Goal: Task Accomplishment & Management: Manage account settings

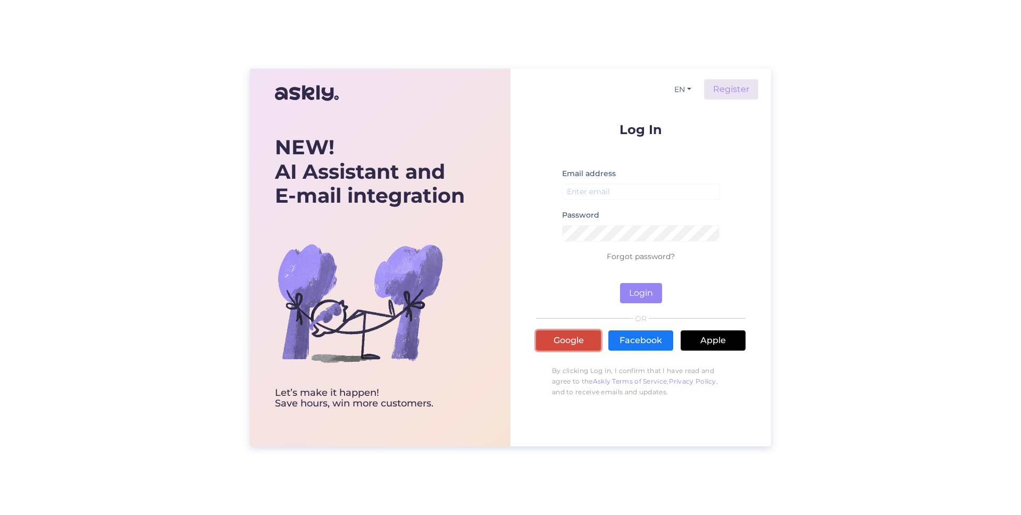
click at [582, 338] on link "Google" at bounding box center [568, 340] width 65 height 20
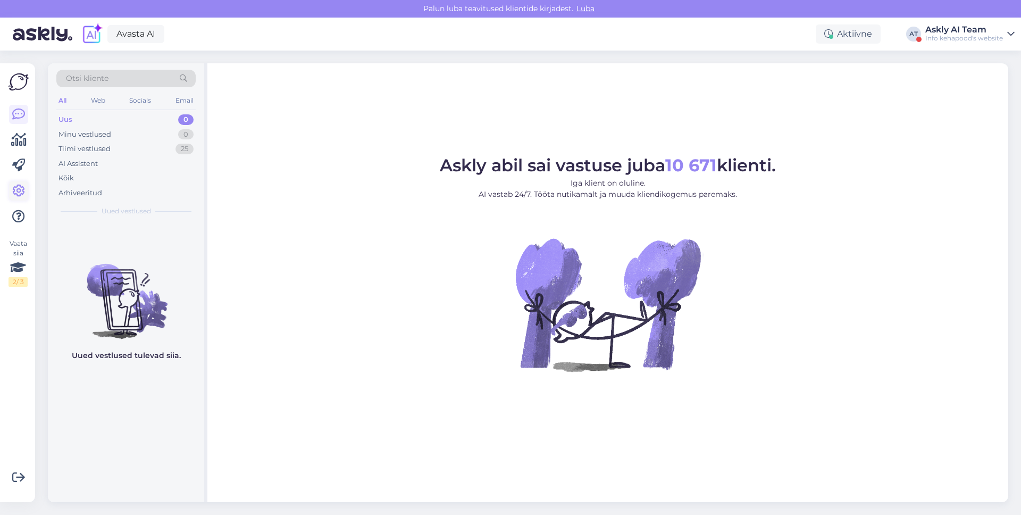
click at [23, 190] on icon at bounding box center [18, 191] width 13 height 13
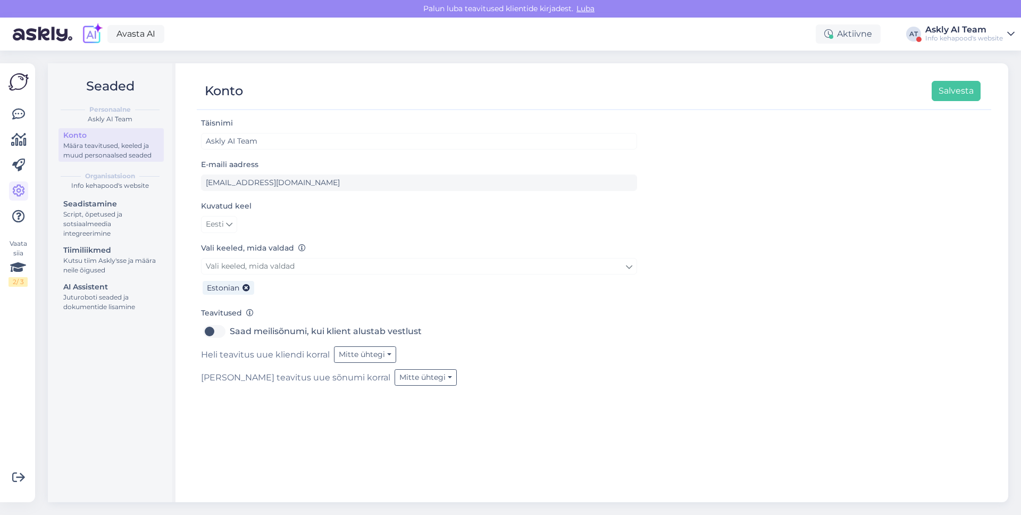
click at [932, 31] on div "Askly AI Team" at bounding box center [965, 30] width 78 height 9
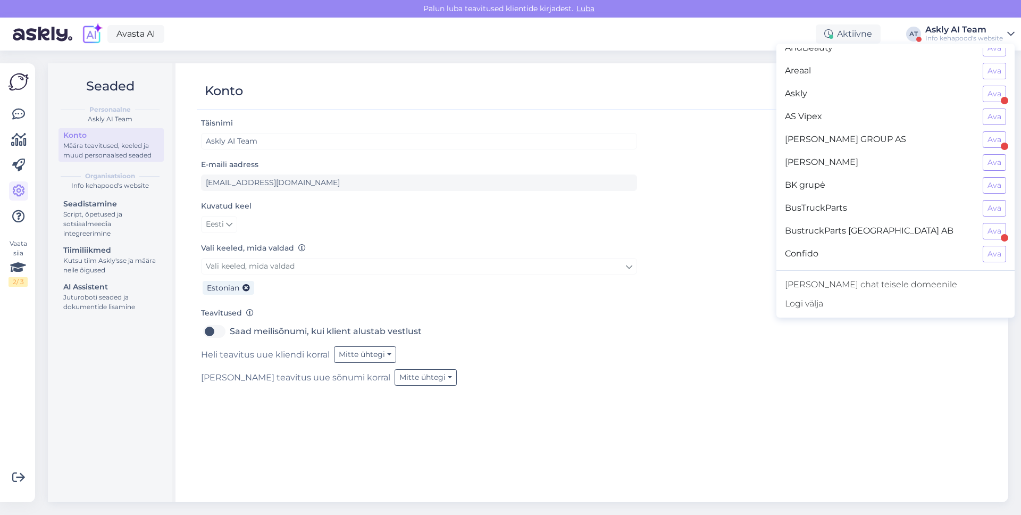
scroll to position [125, 0]
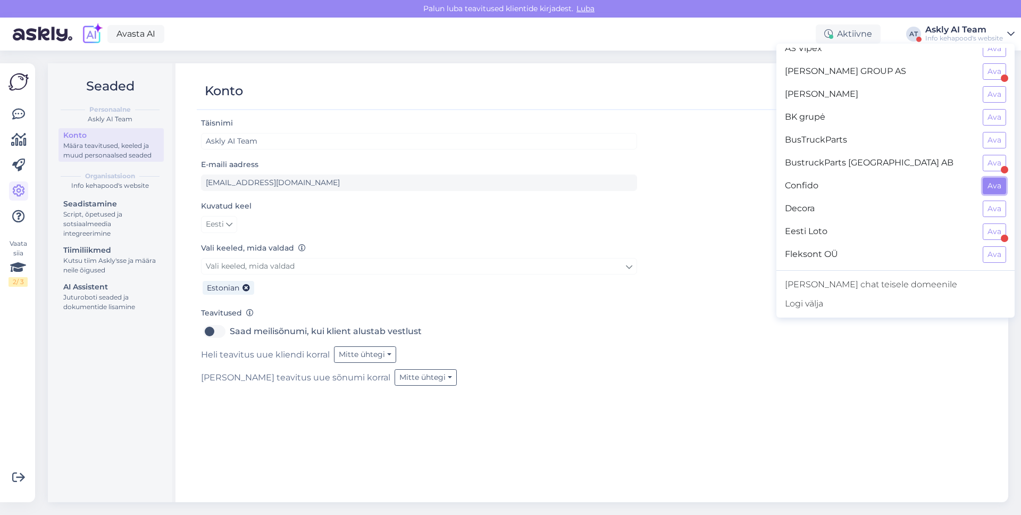
click at [991, 182] on button "Ava" at bounding box center [994, 186] width 23 height 16
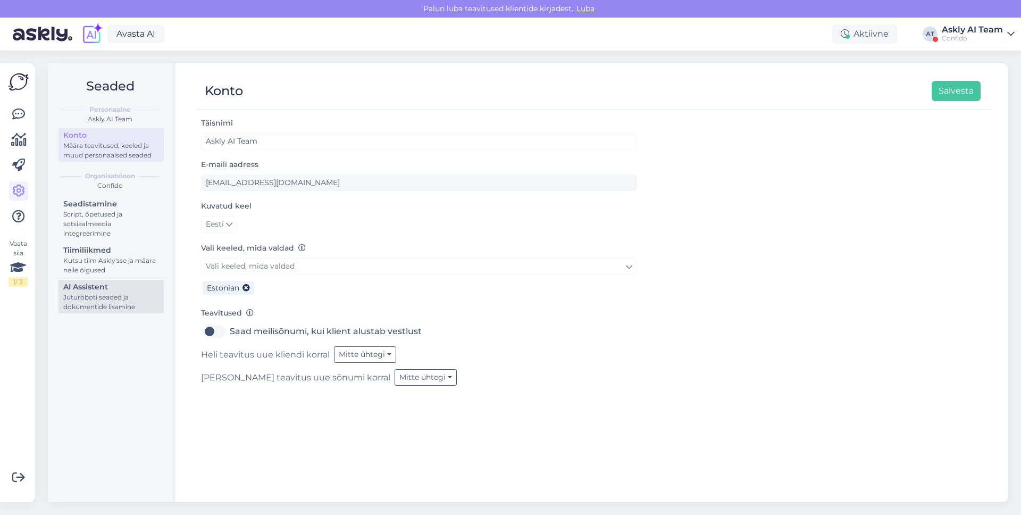
click at [112, 289] on div "AI Assistent" at bounding box center [111, 286] width 96 height 11
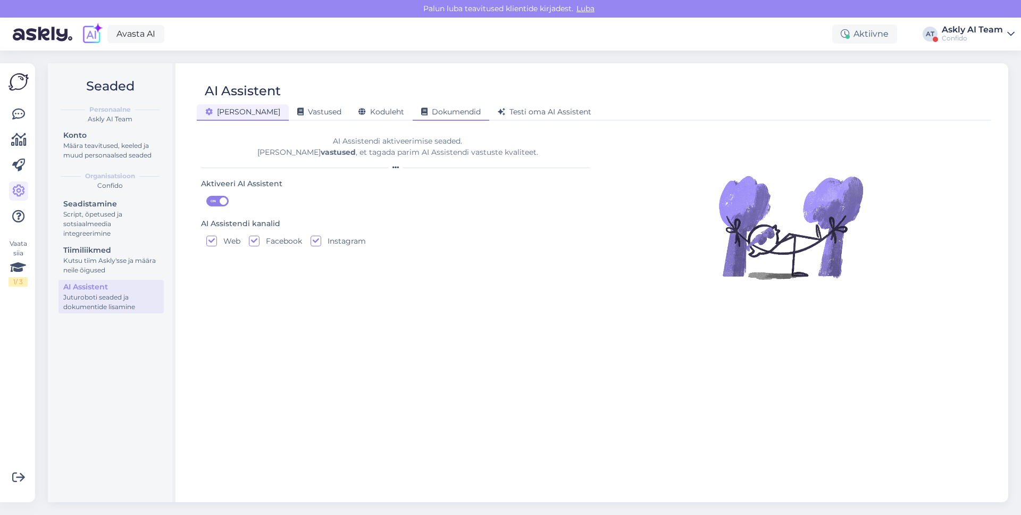
click at [413, 120] on div "Dokumendid" at bounding box center [451, 112] width 77 height 16
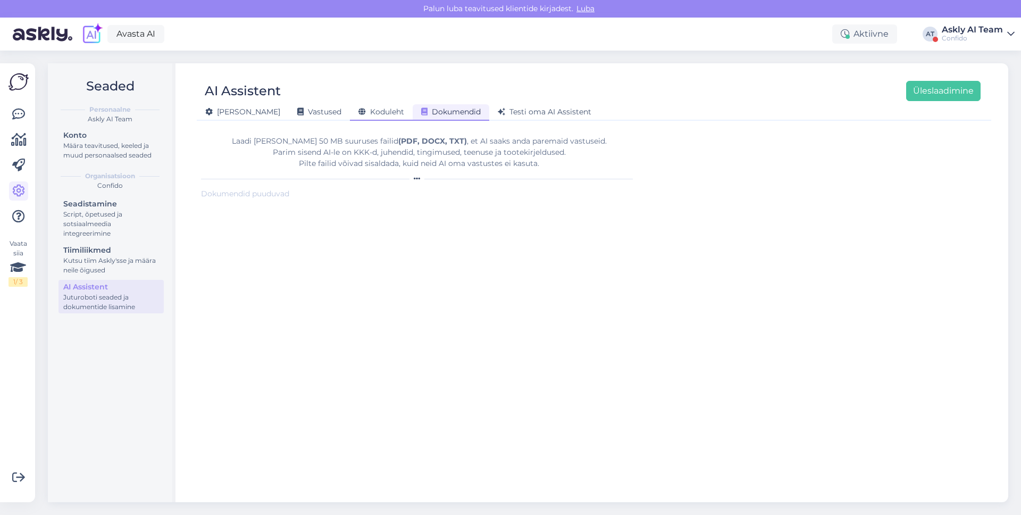
click at [356, 119] on div "Koduleht" at bounding box center [381, 112] width 63 height 16
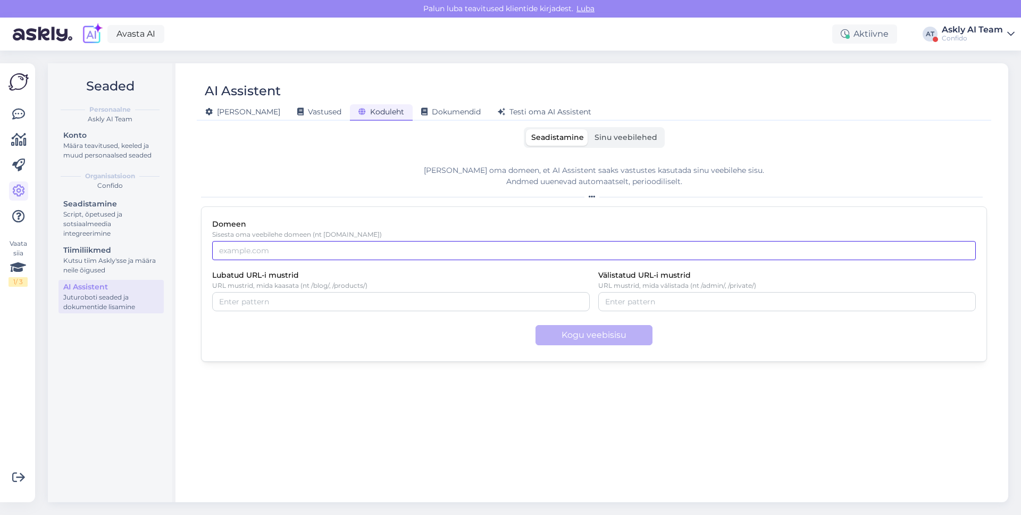
click at [393, 249] on input "Domeen" at bounding box center [594, 250] width 764 height 19
click at [636, 295] on div at bounding box center [788, 301] width 378 height 19
type input "/en/"
type input "e"
type input "/en/"
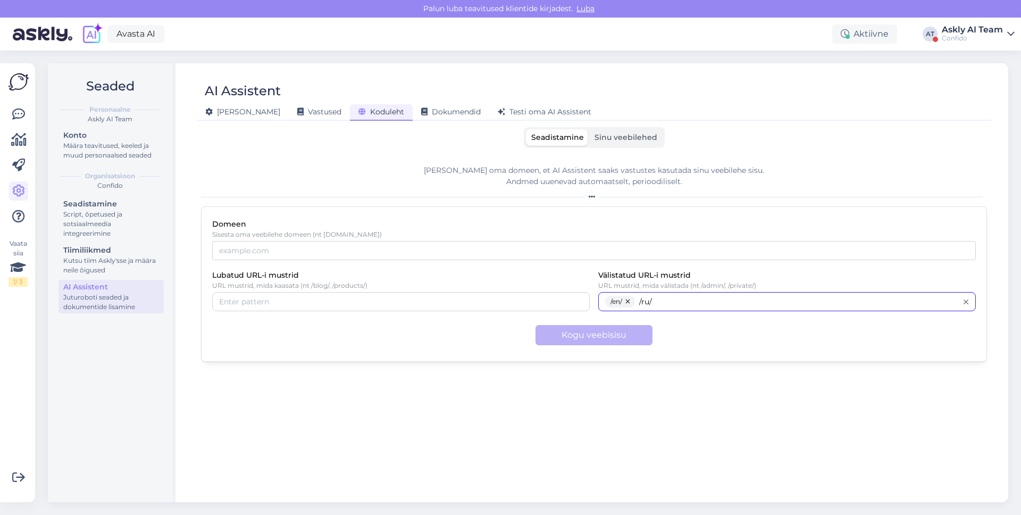
type input "/ru/"
click at [683, 331] on div "Kogu veebisisu" at bounding box center [594, 335] width 764 height 20
click at [410, 258] on input "Domeen" at bounding box center [594, 250] width 764 height 19
type input "[DOMAIN_NAME]"
click at [576, 340] on button "Kogu veebisisu" at bounding box center [594, 335] width 117 height 20
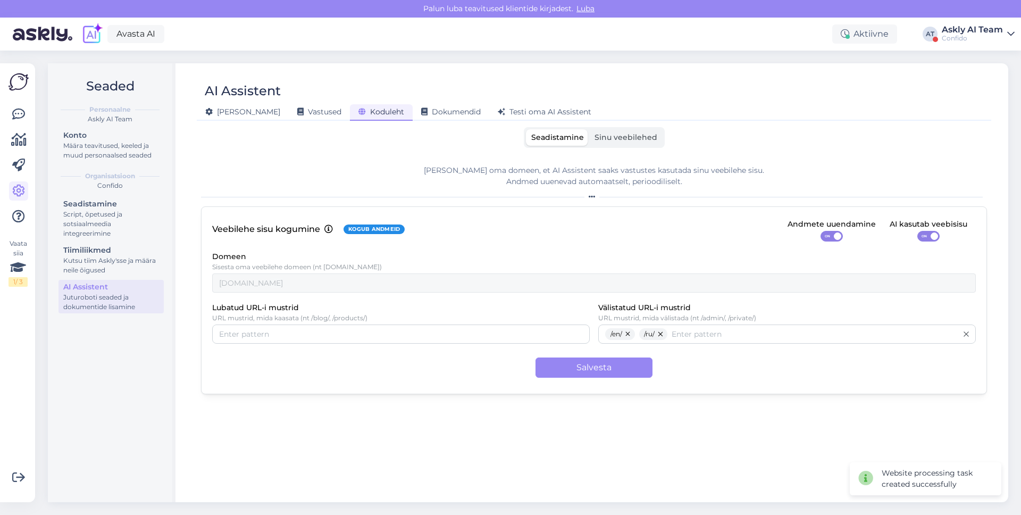
click at [921, 235] on span "ON" at bounding box center [924, 236] width 13 height 10
click at [918, 231] on input "ON" at bounding box center [918, 231] width 0 height 0
click at [625, 370] on button "Salvesta" at bounding box center [594, 368] width 117 height 20
click at [699, 220] on div "Veebilehe sisu kogumine Kogub andmeid Andmete uuendamine ON AI kasutab veebisis…" at bounding box center [594, 230] width 764 height 24
click at [730, 252] on div "Domeen Sisesta oma veebilehe domeen (nt [DOMAIN_NAME]) [DOMAIN_NAME]" at bounding box center [594, 271] width 764 height 43
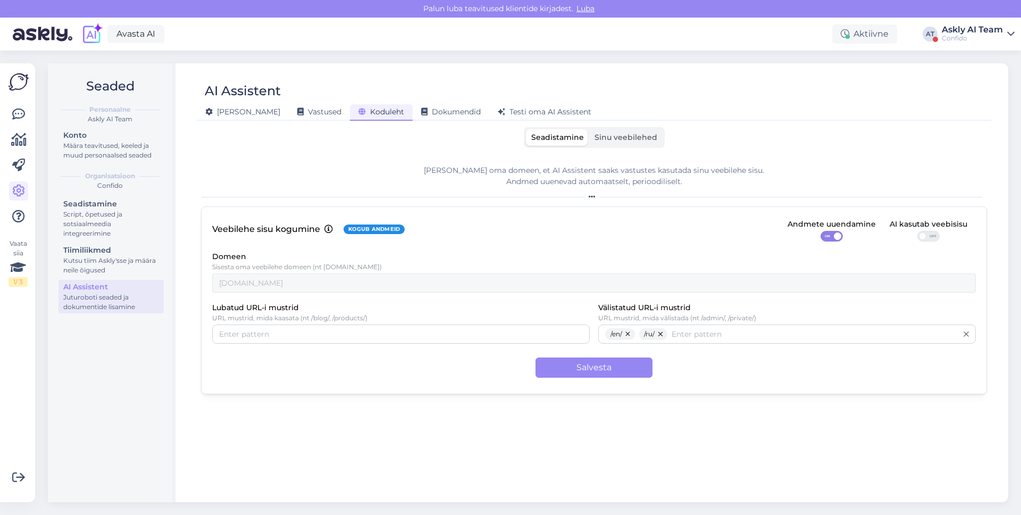
click at [608, 144] on label "Sinu veebilehed" at bounding box center [625, 137] width 73 height 16
click at [589, 129] on input "Sinu veebilehed" at bounding box center [589, 129] width 0 height 0
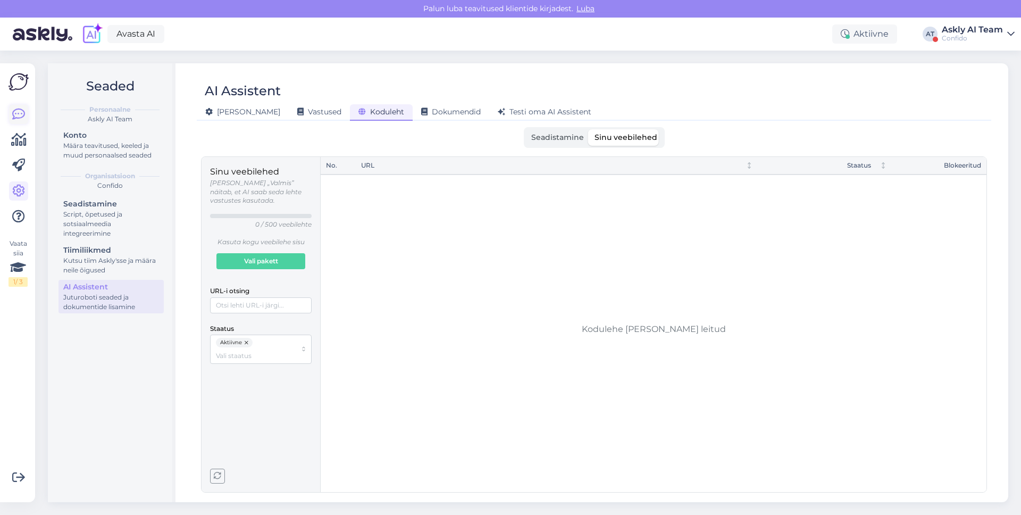
click at [24, 110] on icon at bounding box center [18, 114] width 13 height 13
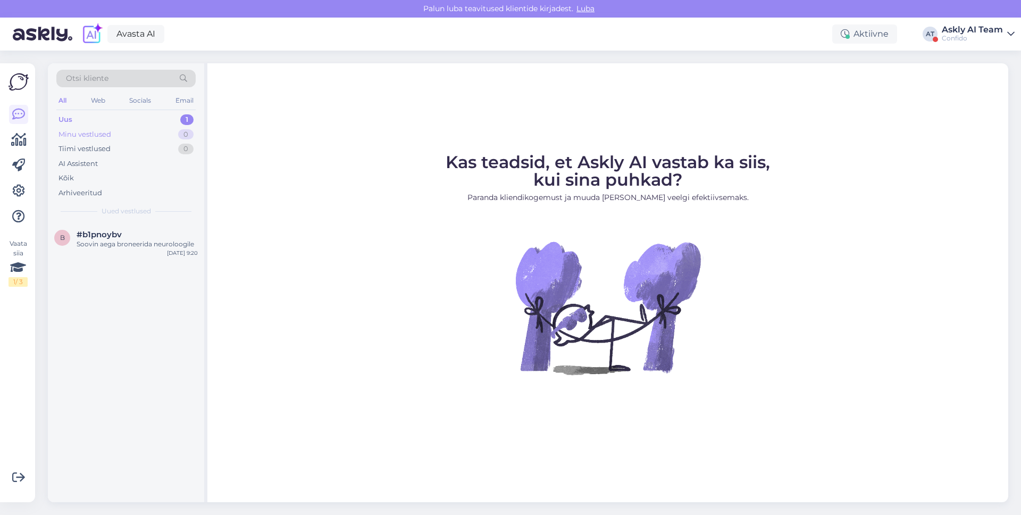
click at [82, 134] on div "Minu vestlused" at bounding box center [85, 134] width 53 height 11
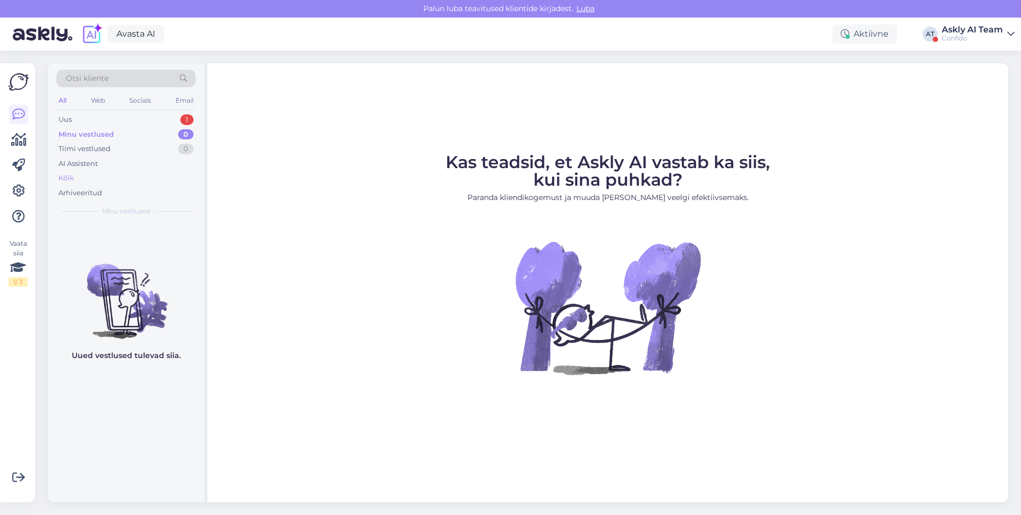
click at [82, 176] on div "Kõik" at bounding box center [125, 178] width 139 height 15
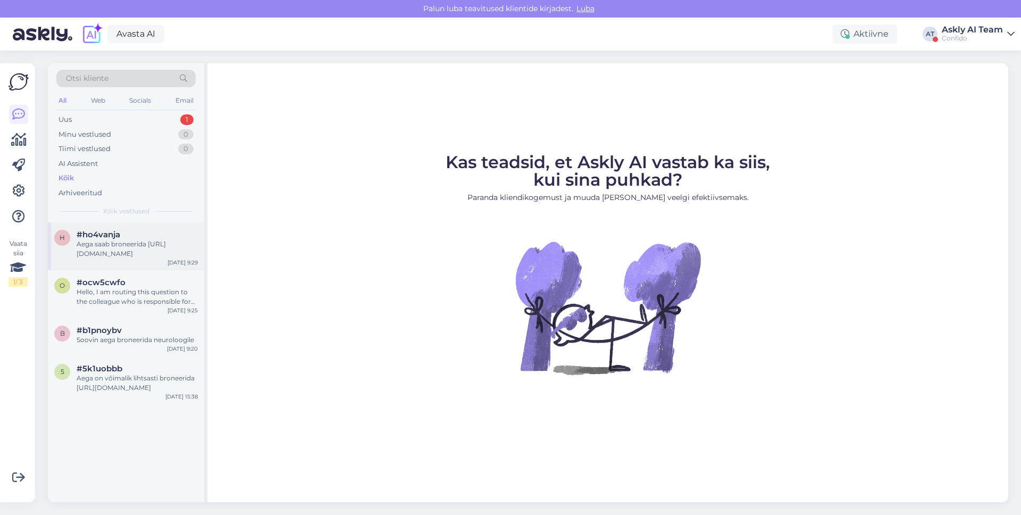
click at [75, 231] on div "h #ho4vanja Aega saab broneerida [URL][DOMAIN_NAME]" at bounding box center [126, 244] width 144 height 29
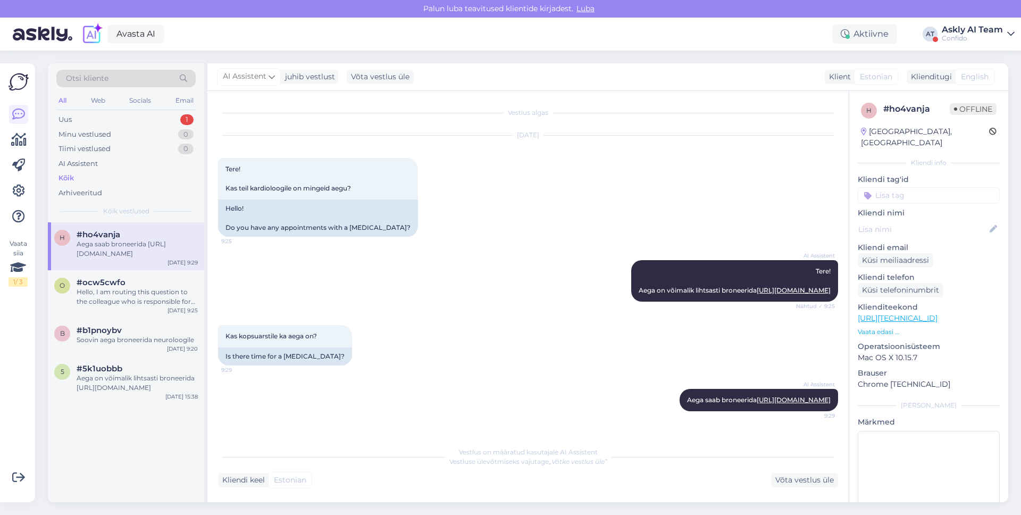
scroll to position [20, 0]
click at [88, 288] on div "Hello, I am routing this question to the colleague who is responsible for this …" at bounding box center [137, 296] width 121 height 19
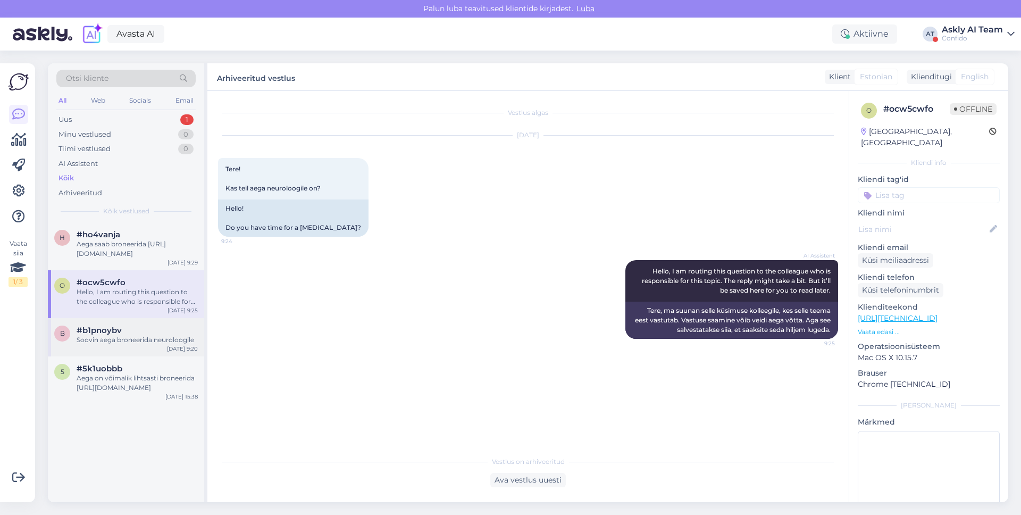
click at [93, 331] on span "#b1pnoybv" at bounding box center [99, 331] width 45 height 10
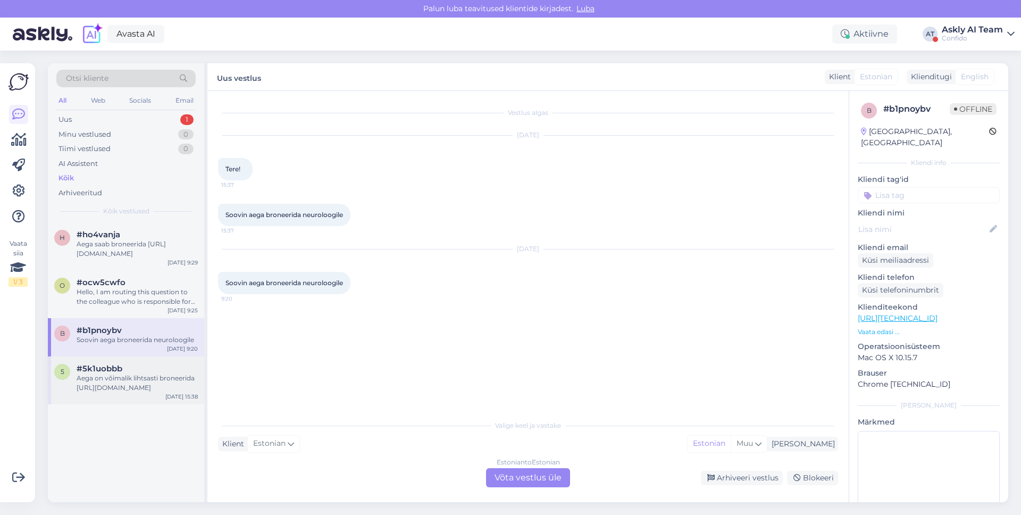
click at [99, 388] on div "Aega on võimalik lihtsasti broneerida [URL][DOMAIN_NAME]" at bounding box center [137, 382] width 121 height 19
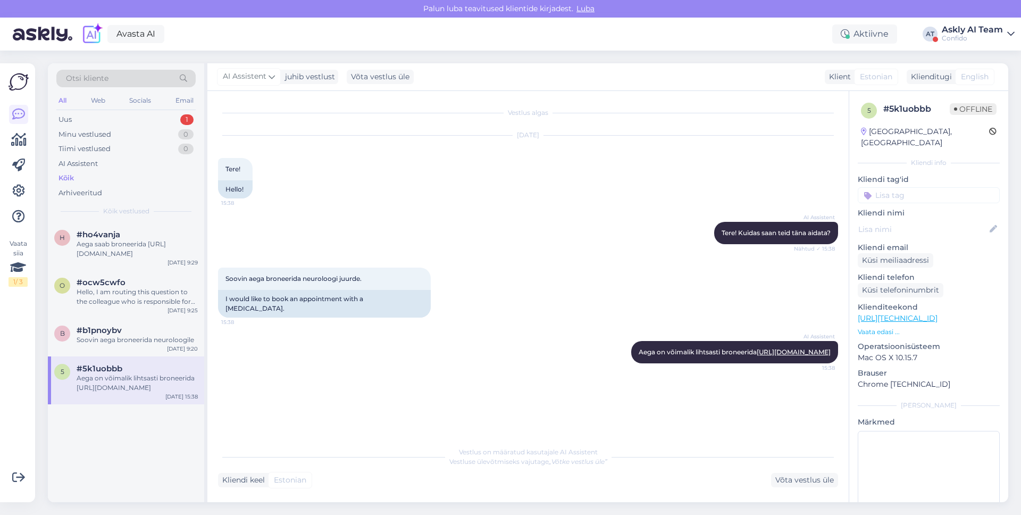
click at [335, 162] on div "[DATE] Tere! 15:38 Hello!" at bounding box center [528, 167] width 620 height 86
click at [26, 196] on link at bounding box center [18, 190] width 19 height 19
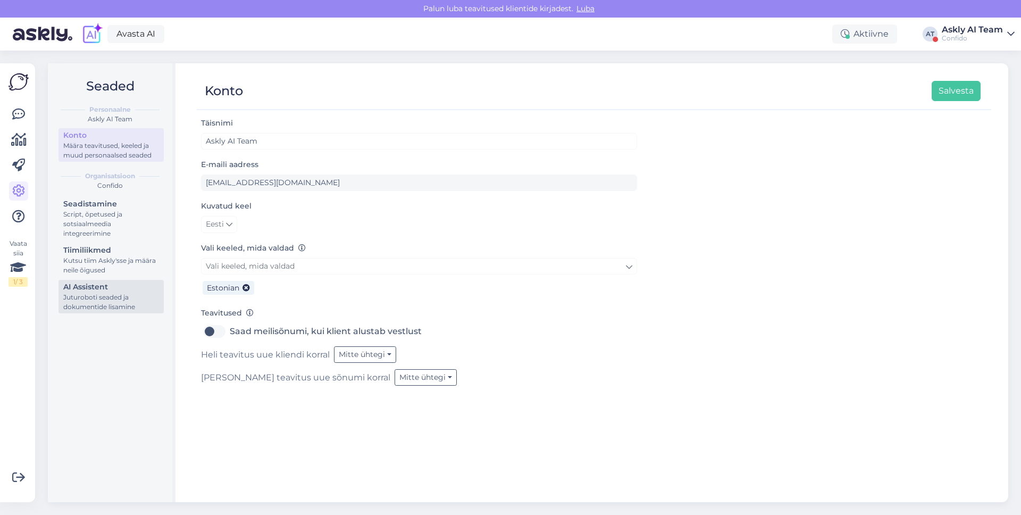
click at [110, 293] on div "Juturoboti seaded ja dokumentide lisamine" at bounding box center [111, 302] width 96 height 19
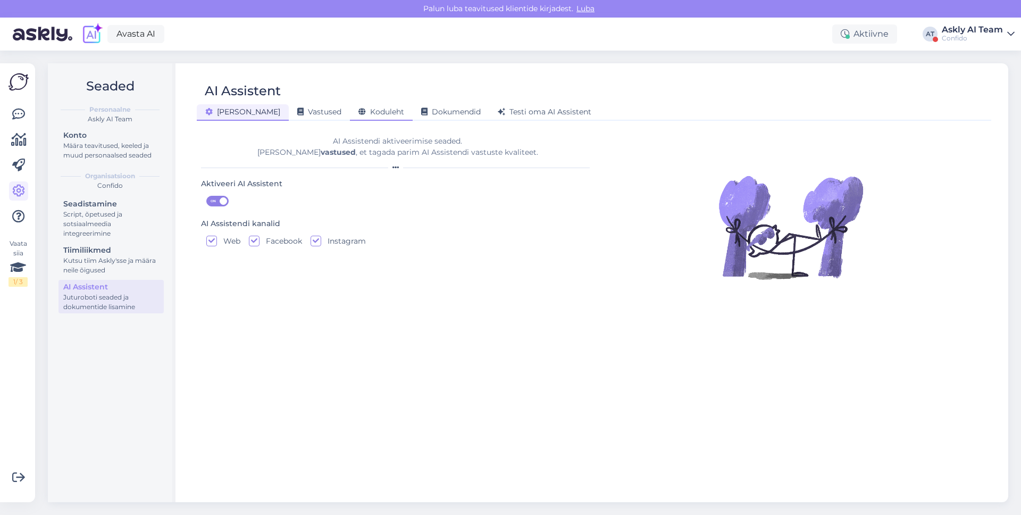
click at [362, 117] on div "Koduleht" at bounding box center [381, 112] width 63 height 16
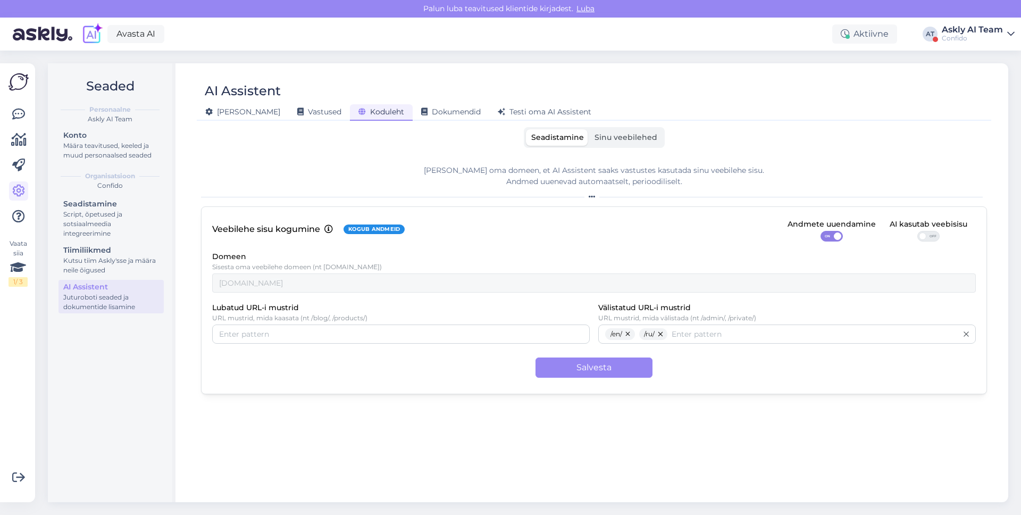
click at [614, 138] on span "Sinu veebilehed" at bounding box center [626, 137] width 63 height 10
click at [589, 129] on input "Sinu veebilehed" at bounding box center [589, 129] width 0 height 0
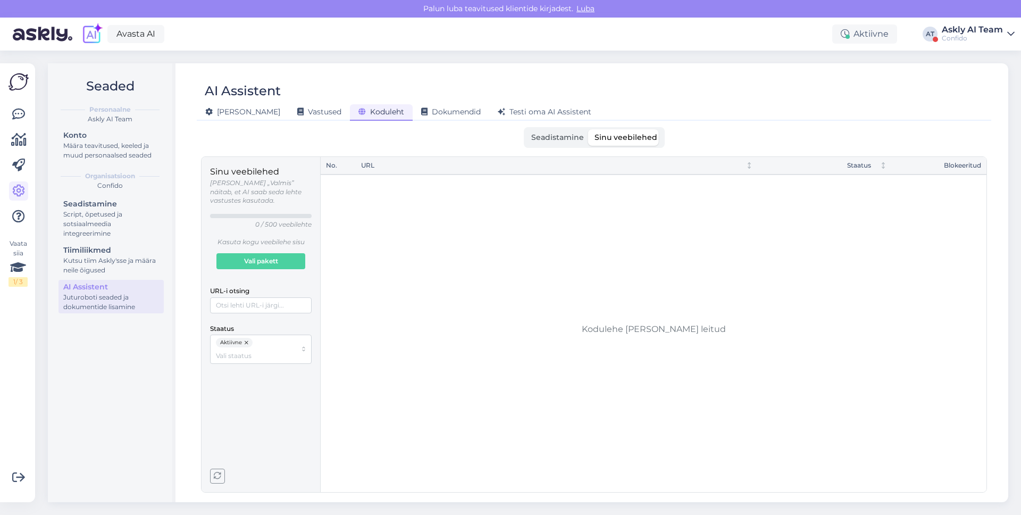
click at [217, 476] on icon "button" at bounding box center [217, 475] width 7 height 7
click at [212, 474] on span "button" at bounding box center [218, 476] width 14 height 14
click at [405, 183] on link "[DOMAIN_NAME][URL]" at bounding box center [403, 184] width 84 height 10
click at [393, 288] on div "No. URL Staatus Blokeeritud 1 [DOMAIN_NAME][URL] Active" at bounding box center [654, 324] width 666 height 335
click at [211, 485] on div "Sinu veebilehed [PERSON_NAME] „Valmis” näitab, et AI saab seda lehte vastustes …" at bounding box center [261, 324] width 119 height 335
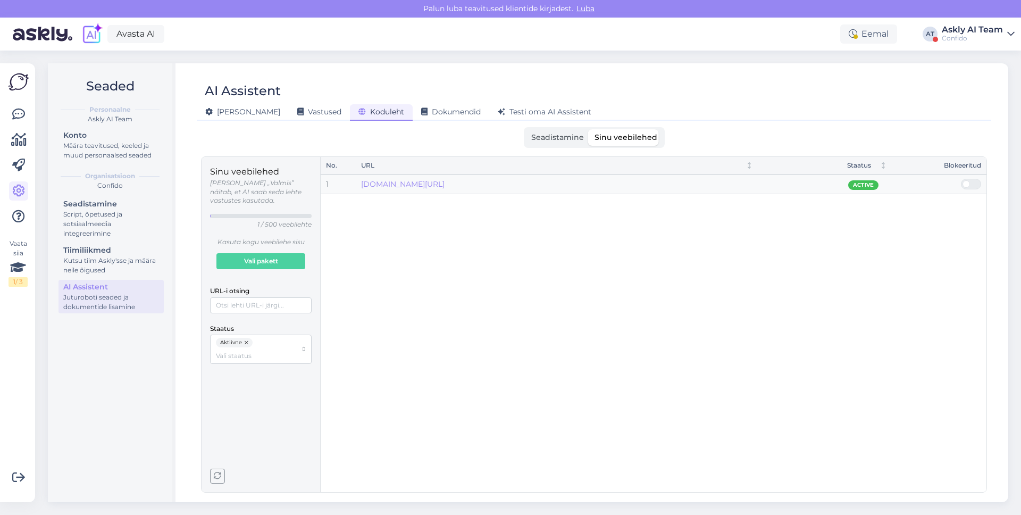
click at [214, 480] on span "button" at bounding box center [218, 476] width 14 height 14
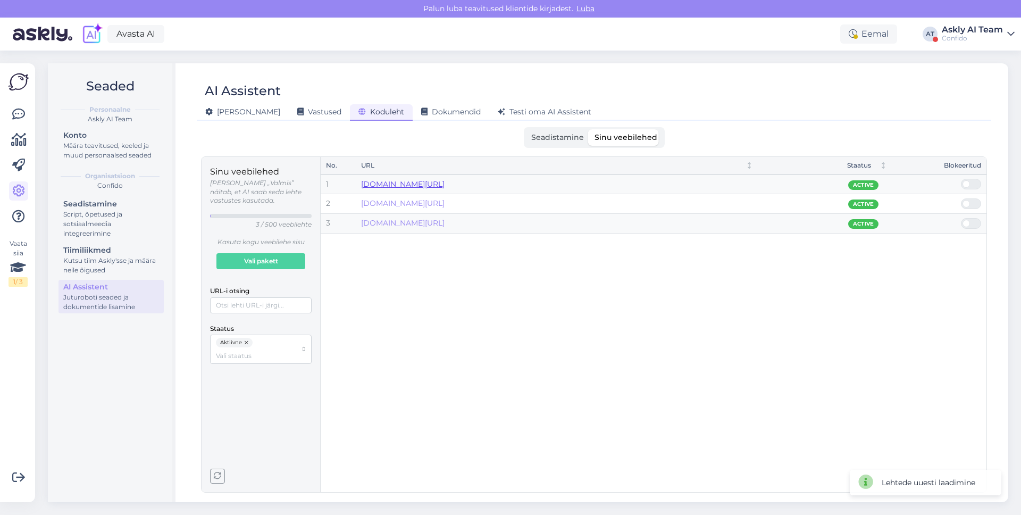
click at [445, 184] on link "[DOMAIN_NAME][URL]" at bounding box center [403, 184] width 84 height 10
click at [219, 473] on icon "button" at bounding box center [217, 475] width 7 height 7
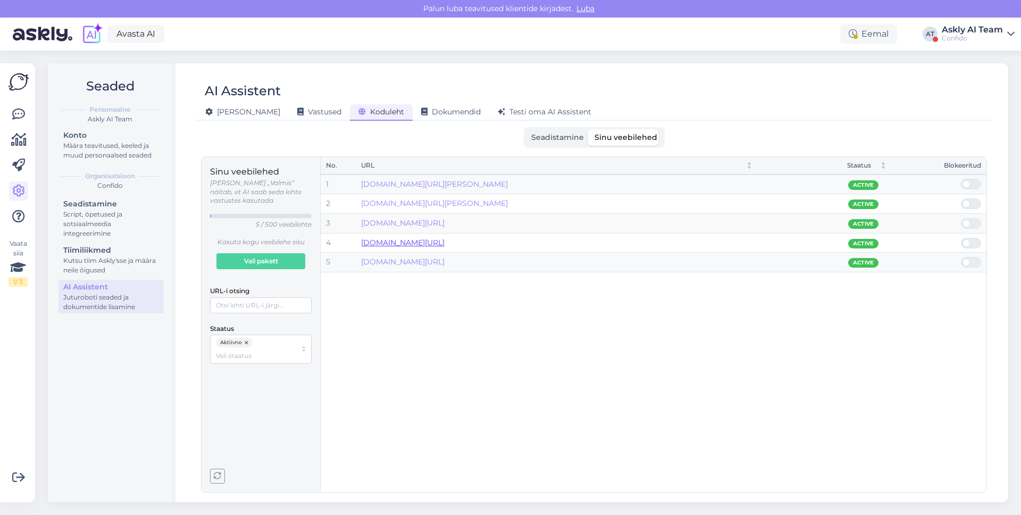
click at [445, 241] on link "[DOMAIN_NAME][URL]" at bounding box center [403, 243] width 84 height 10
click at [219, 481] on span "button" at bounding box center [218, 476] width 14 height 14
click at [221, 478] on icon "button" at bounding box center [217, 475] width 7 height 7
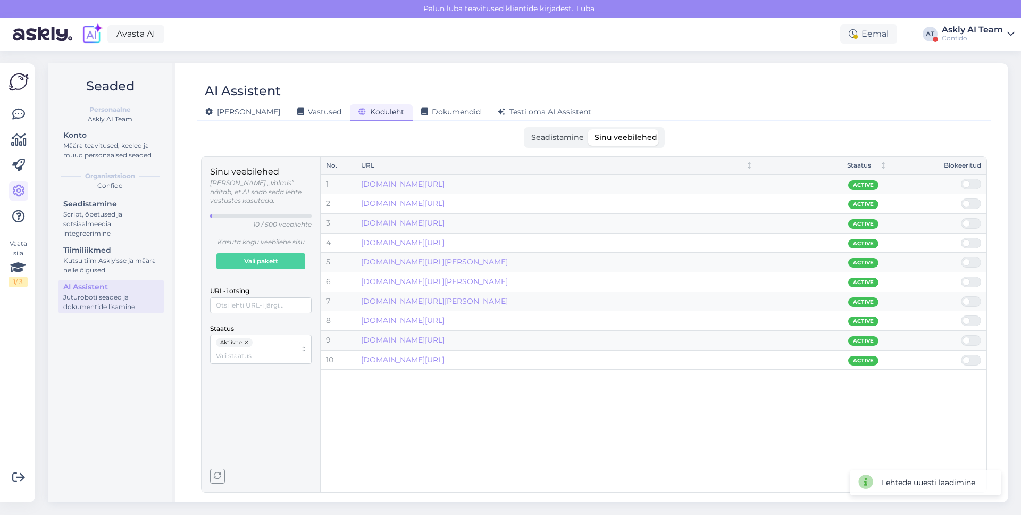
click at [221, 478] on icon "button" at bounding box center [217, 475] width 7 height 7
click at [400, 223] on link "[DOMAIN_NAME][URL]" at bounding box center [403, 223] width 84 height 10
